Goal: Information Seeking & Learning: Learn about a topic

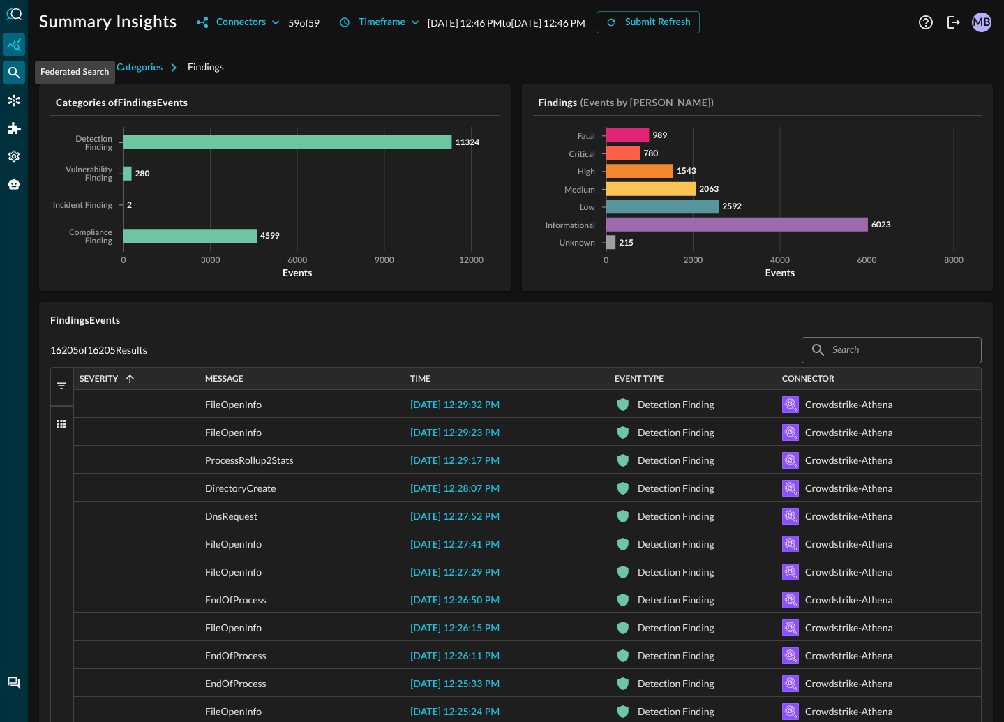
click at [10, 77] on icon "Federated Search" at bounding box center [14, 73] width 14 height 14
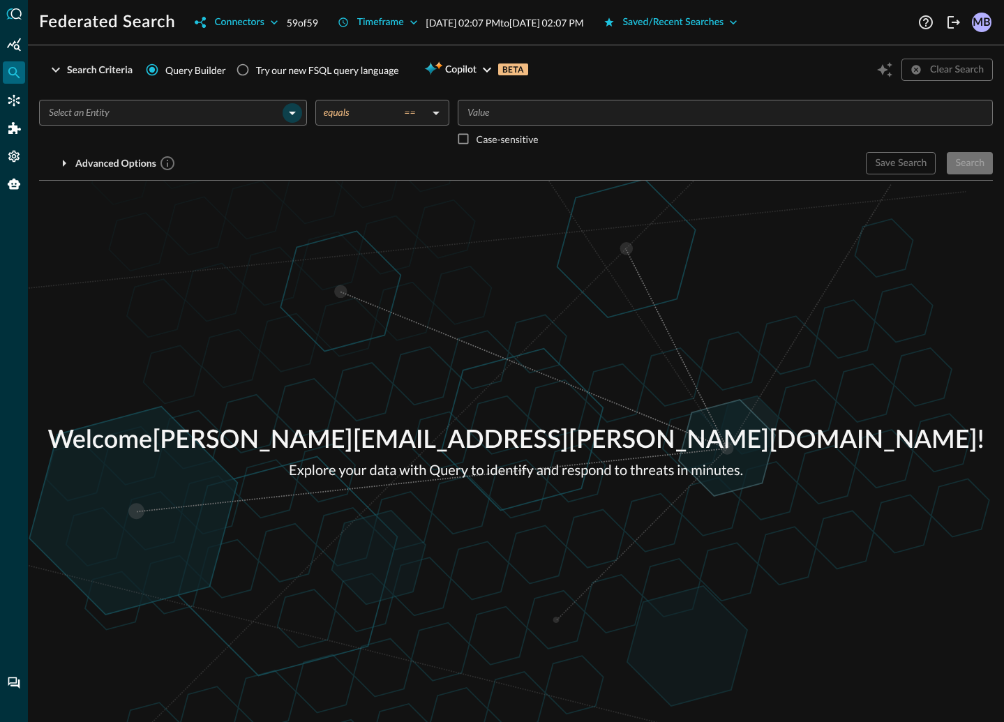
click at [292, 117] on icon "Open" at bounding box center [292, 113] width 17 height 17
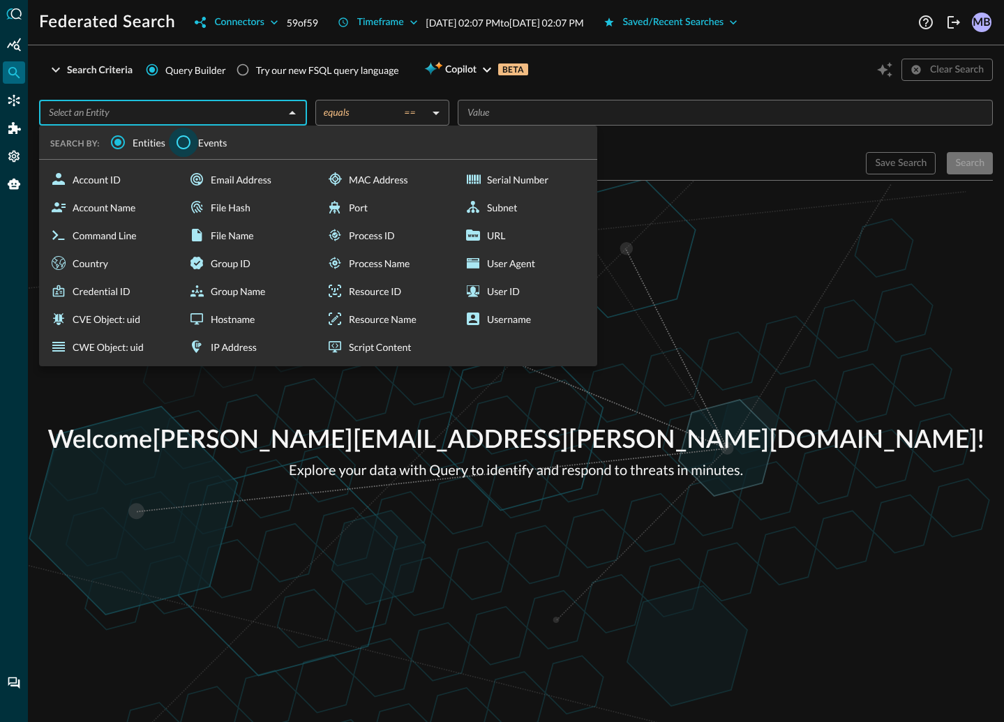
click at [186, 144] on input "Events" at bounding box center [183, 142] width 29 height 29
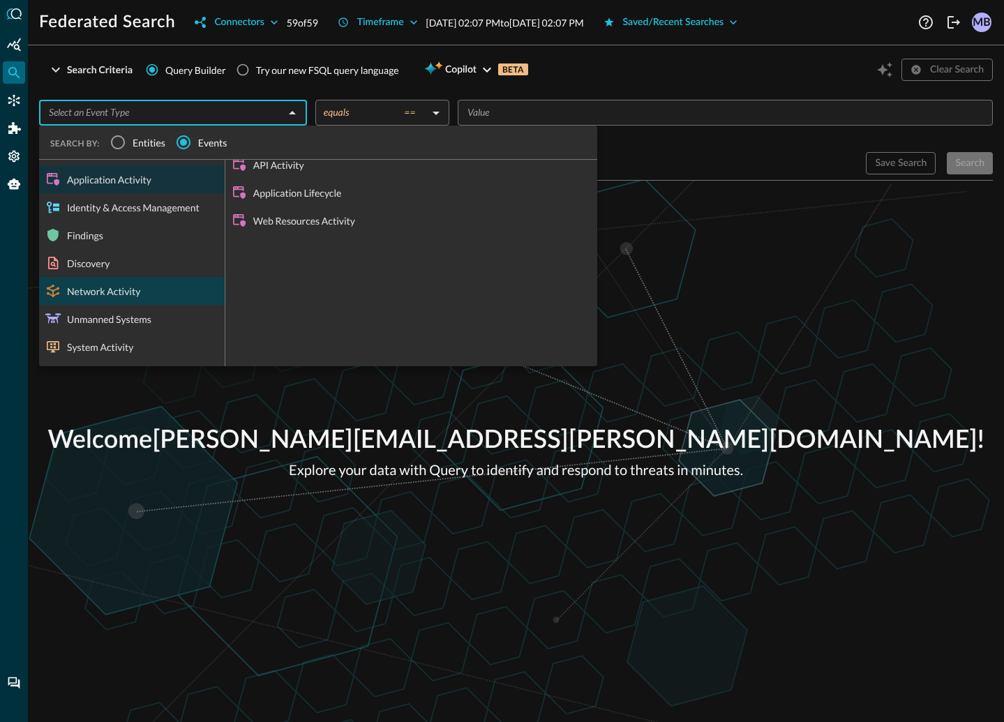
scroll to position [10, 0]
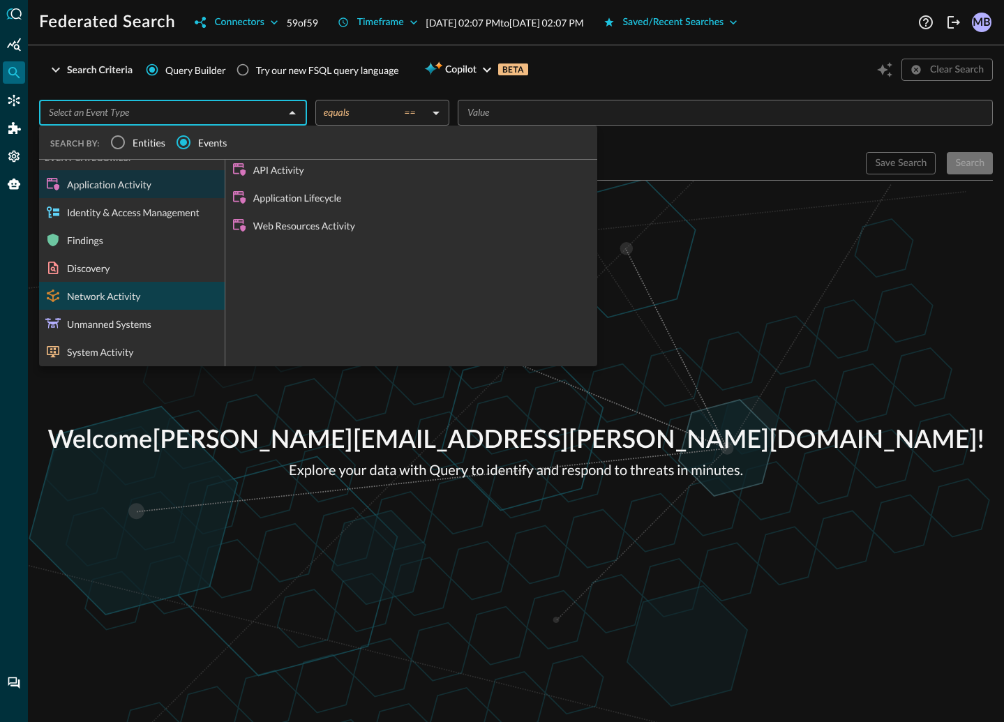
click at [100, 290] on div "Network Activity" at bounding box center [132, 296] width 186 height 28
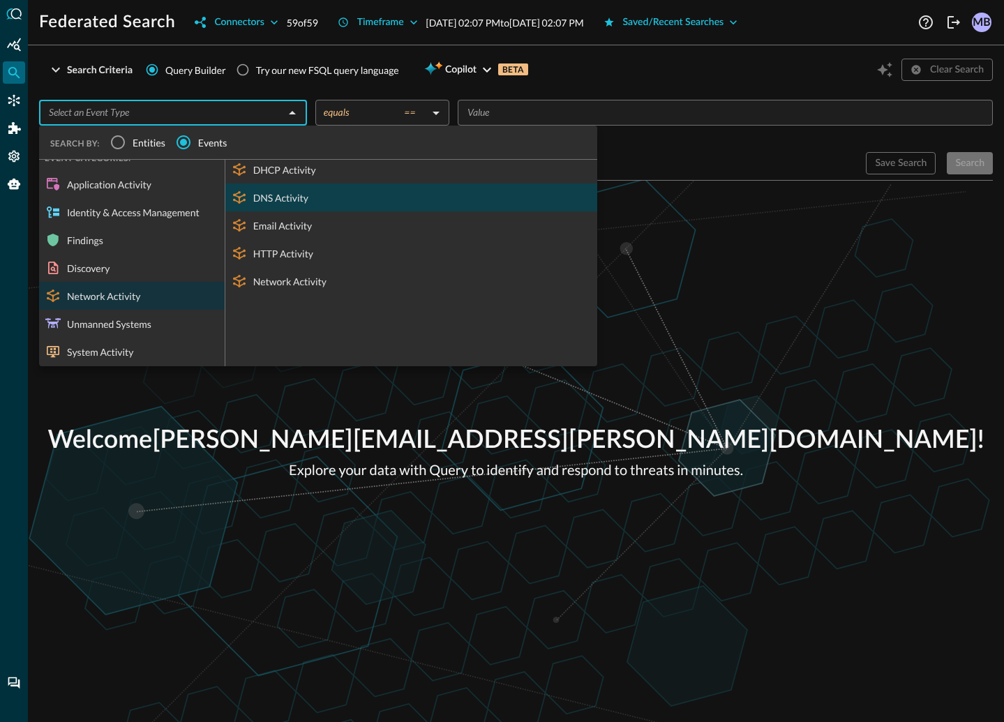
click at [283, 194] on div "DNS Activity" at bounding box center [411, 197] width 372 height 28
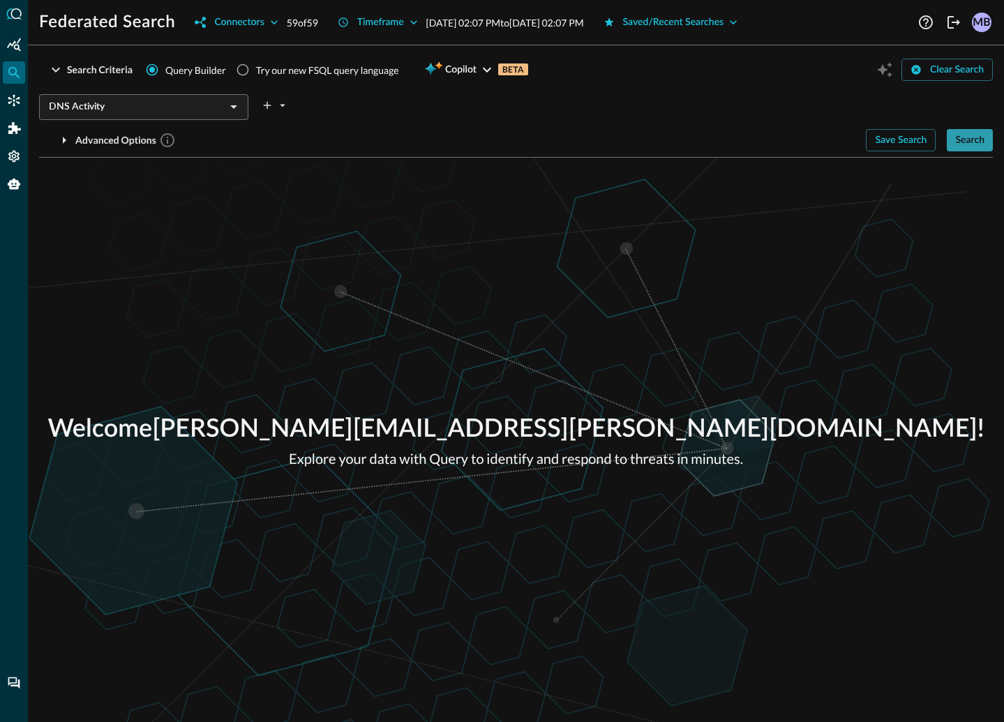
click at [968, 139] on div "Search" at bounding box center [969, 140] width 29 height 17
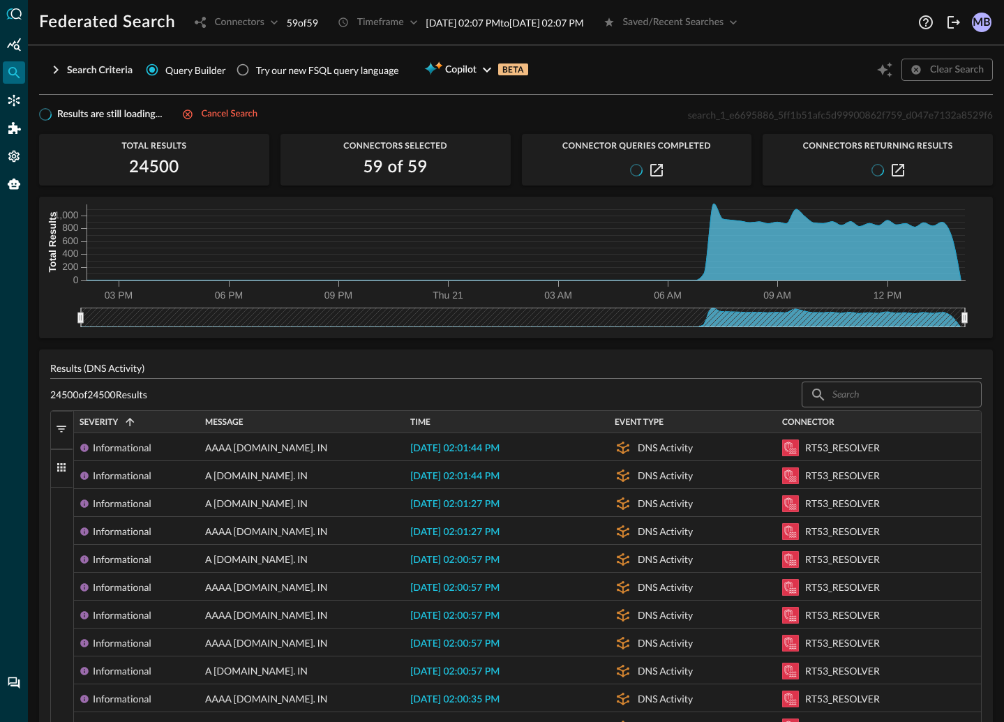
click at [60, 431] on span "button" at bounding box center [61, 429] width 13 height 13
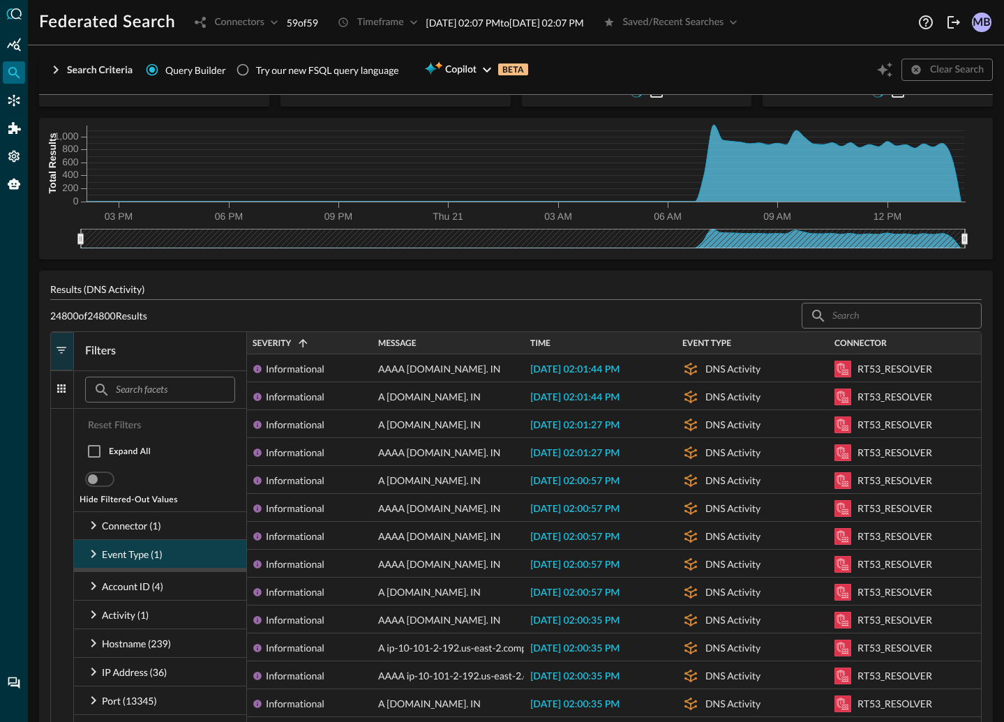
scroll to position [109, 0]
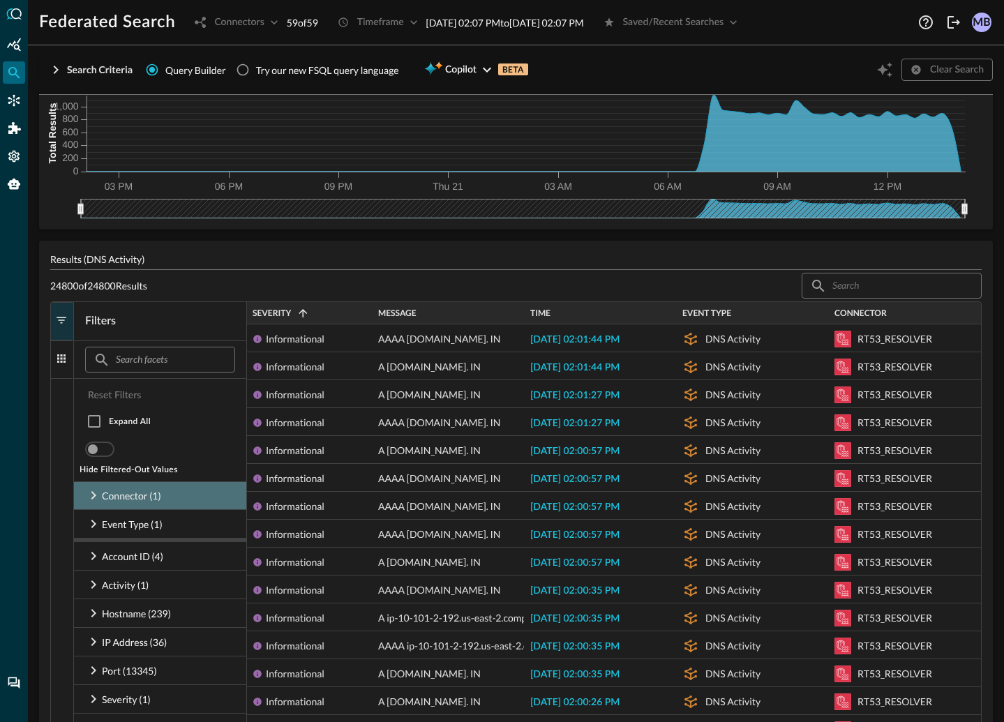
click at [94, 493] on icon at bounding box center [93, 495] width 5 height 8
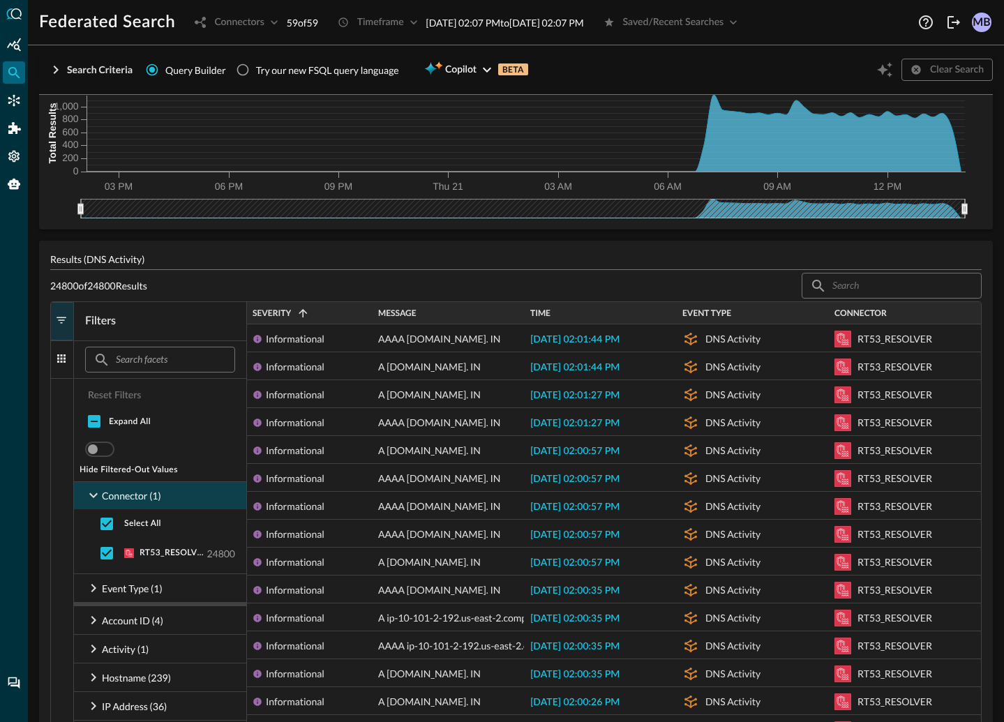
click at [94, 493] on icon at bounding box center [93, 495] width 17 height 17
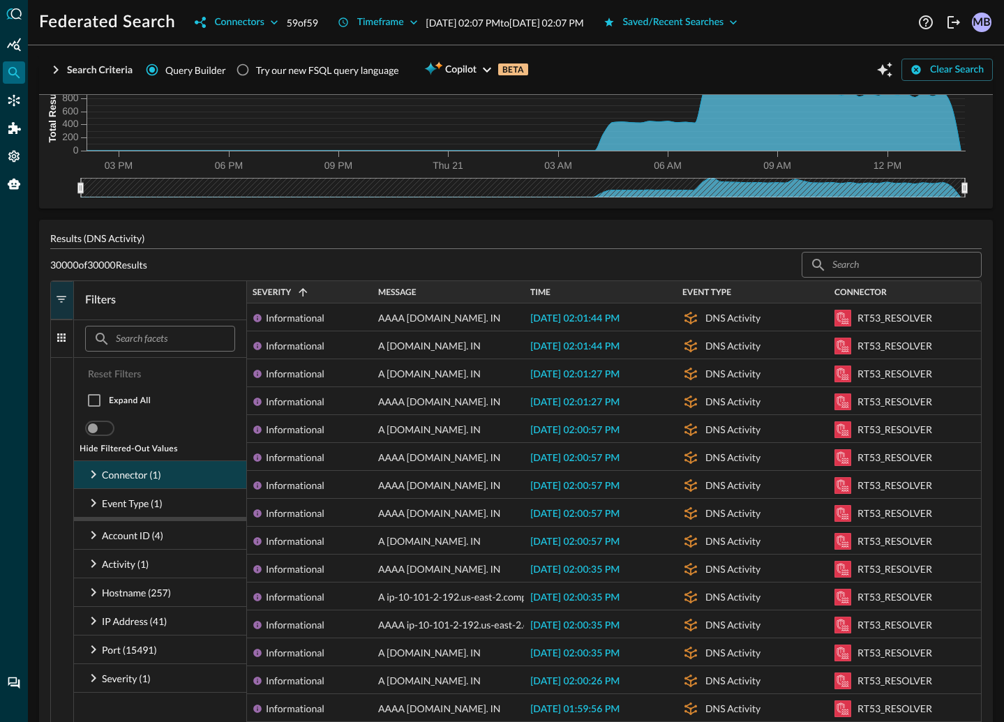
scroll to position [0, 0]
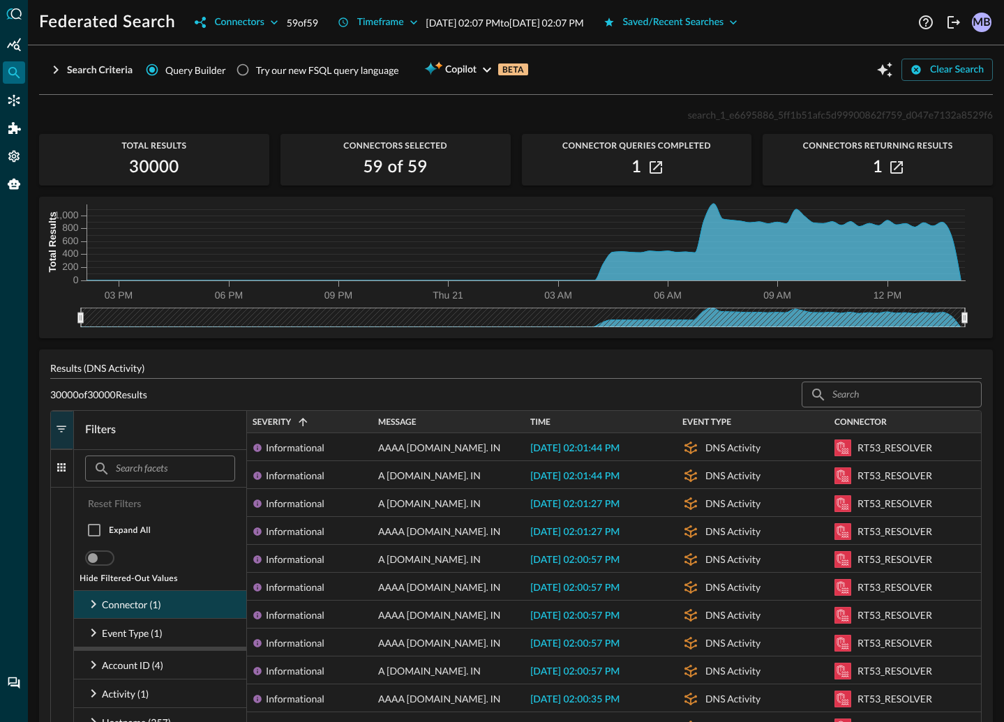
click at [456, 27] on p "[DATE] 02:07 PM to [DATE] 02:07 PM" at bounding box center [505, 22] width 158 height 15
click at [425, 24] on button "Timeframe" at bounding box center [377, 22] width 97 height 22
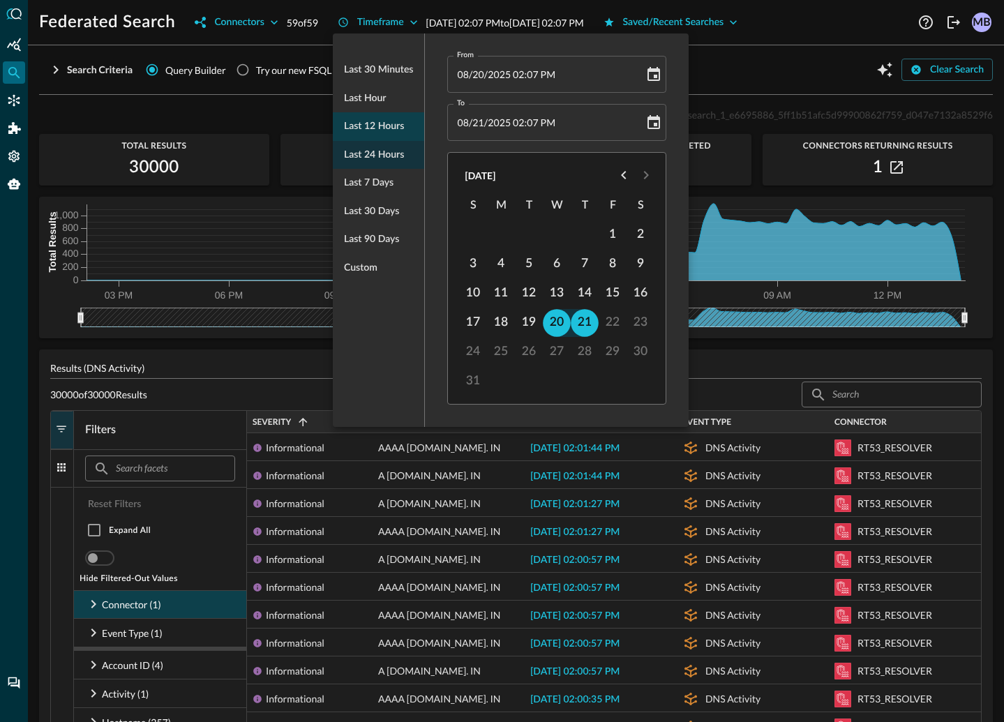
click at [377, 124] on span "Last 12 hours" at bounding box center [374, 126] width 60 height 17
type input "[DATE] 02:11 AM"
type input "[DATE] 02:11 PM"
click at [728, 79] on div at bounding box center [502, 361] width 1004 height 722
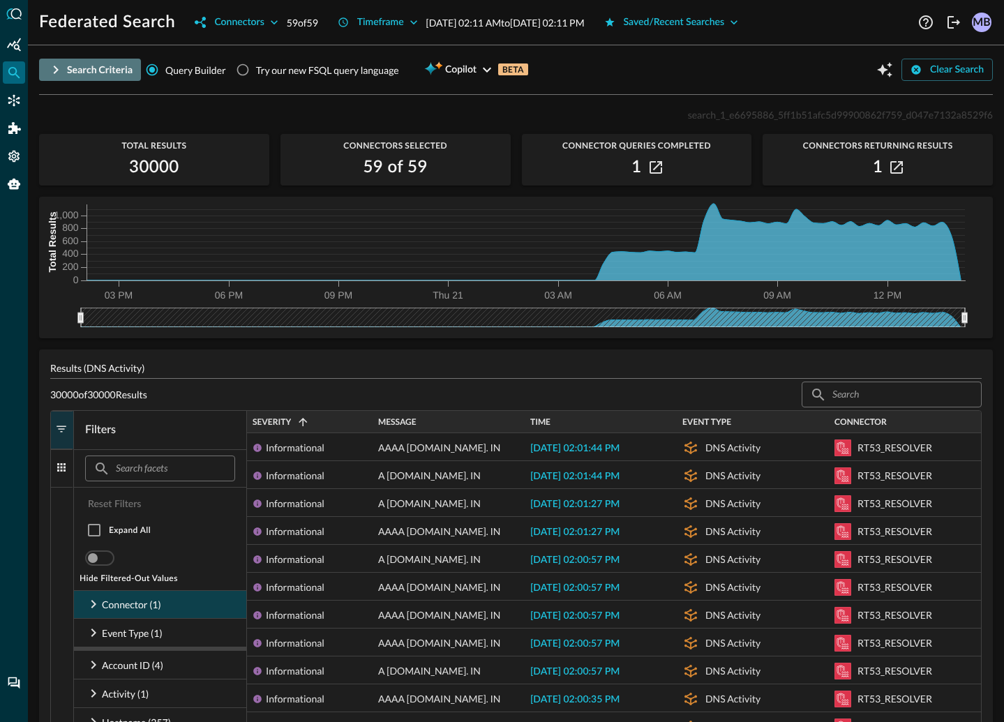
click at [61, 70] on icon "button" at bounding box center [55, 69] width 17 height 17
